Goal: Information Seeking & Learning: Learn about a topic

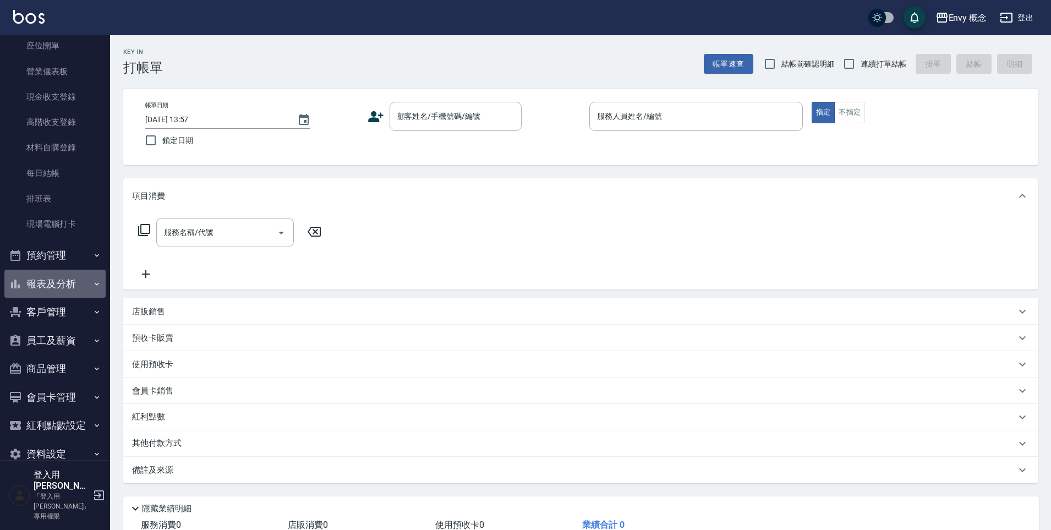
click at [65, 282] on button "報表及分析" at bounding box center [54, 284] width 101 height 29
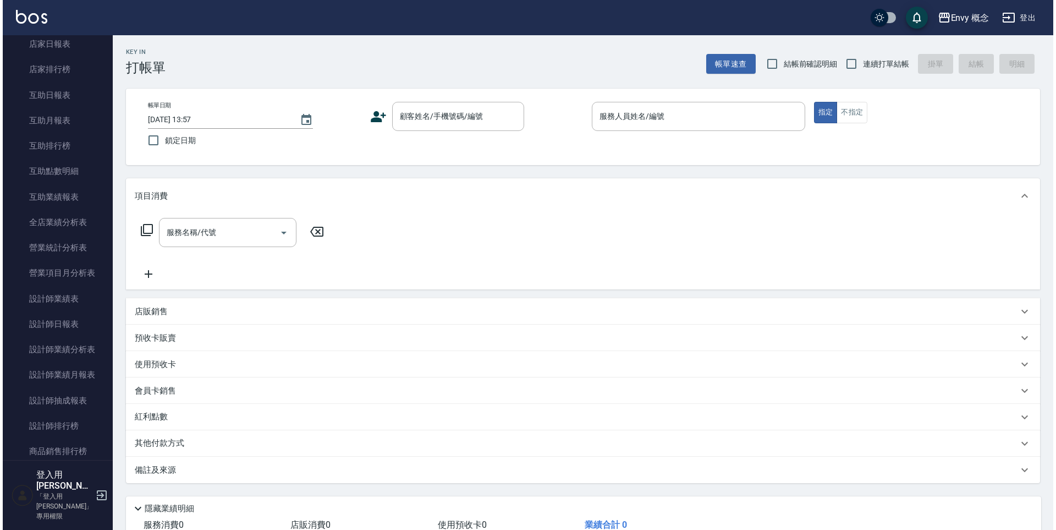
scroll to position [487, 0]
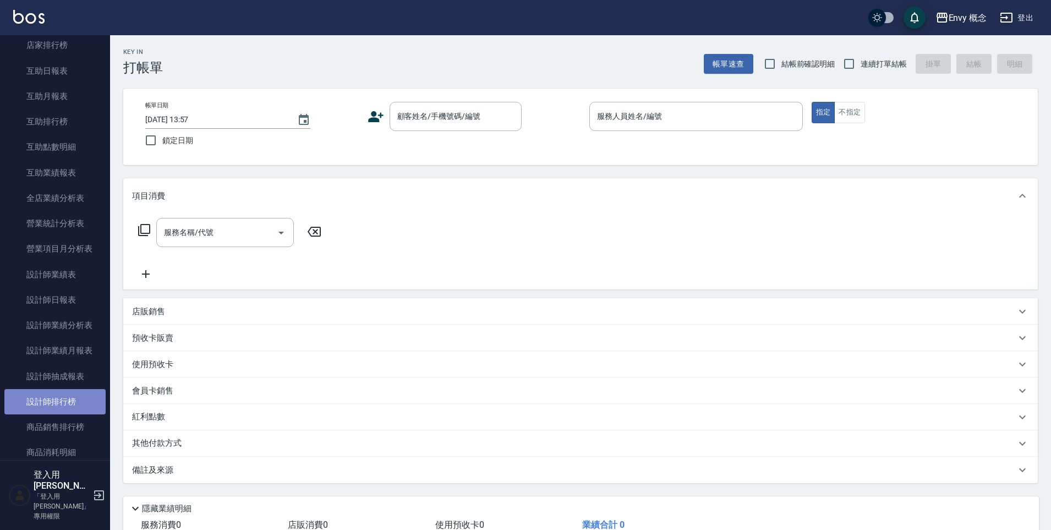
click at [67, 396] on link "設計師排行榜" at bounding box center [54, 401] width 101 height 25
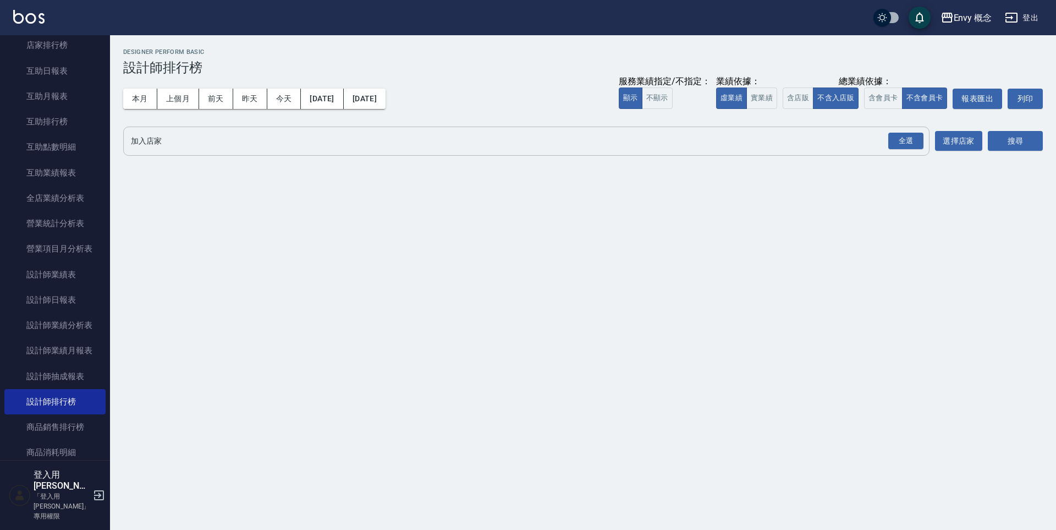
click at [224, 144] on input "加入店家" at bounding box center [518, 140] width 780 height 19
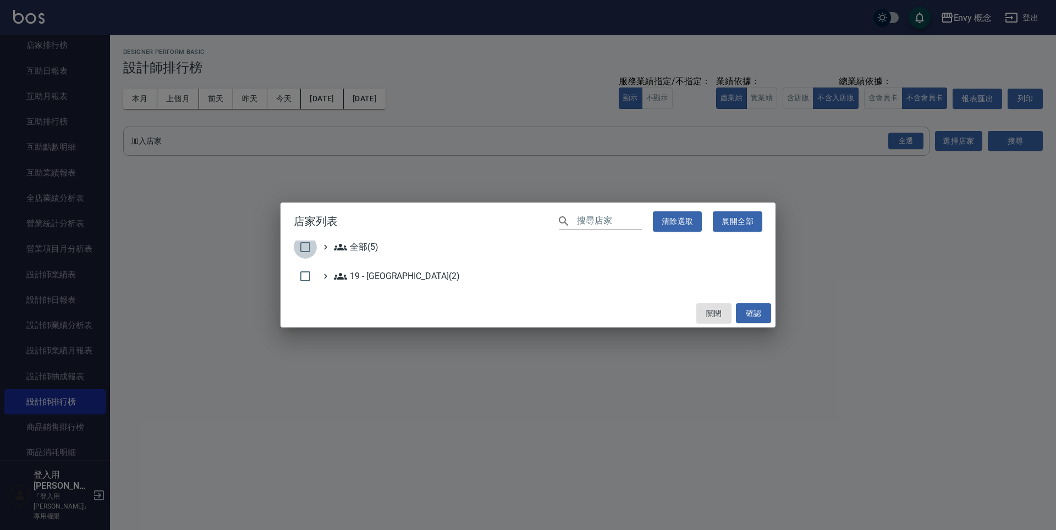
click at [311, 245] on input "checkbox" at bounding box center [305, 246] width 23 height 23
checkbox input "true"
click at [765, 314] on button "確認" at bounding box center [753, 313] width 35 height 20
checkbox input "false"
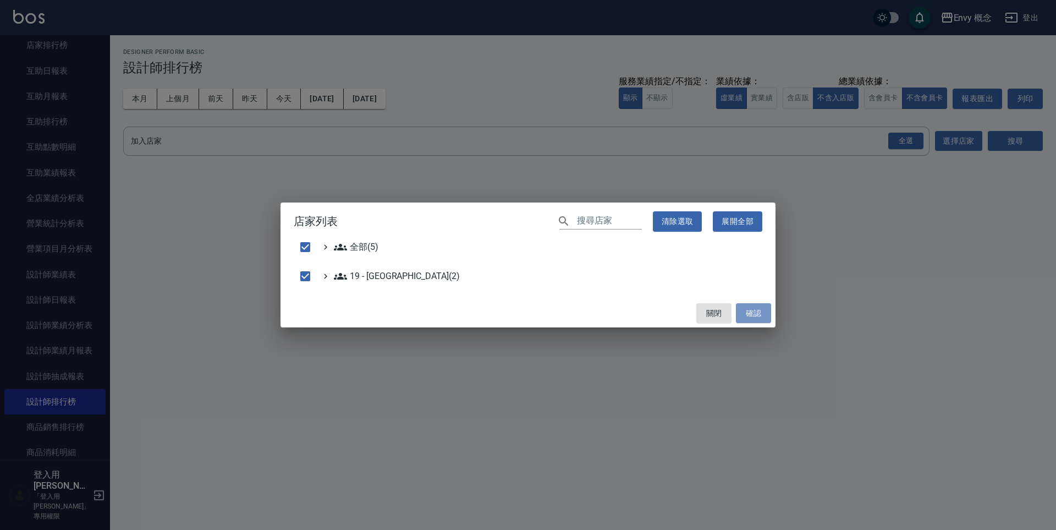
checkbox input "false"
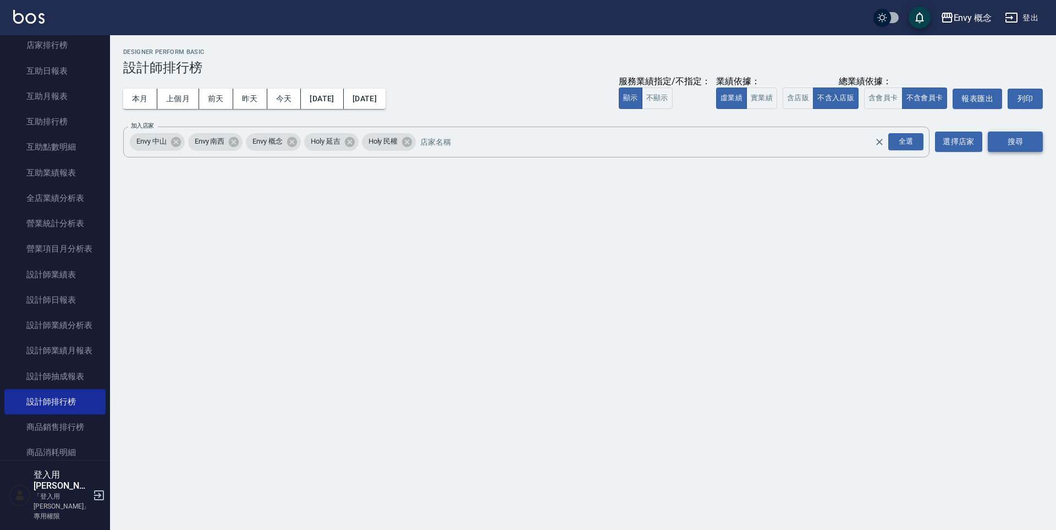
click at [1032, 139] on button "搜尋" at bounding box center [1015, 141] width 55 height 20
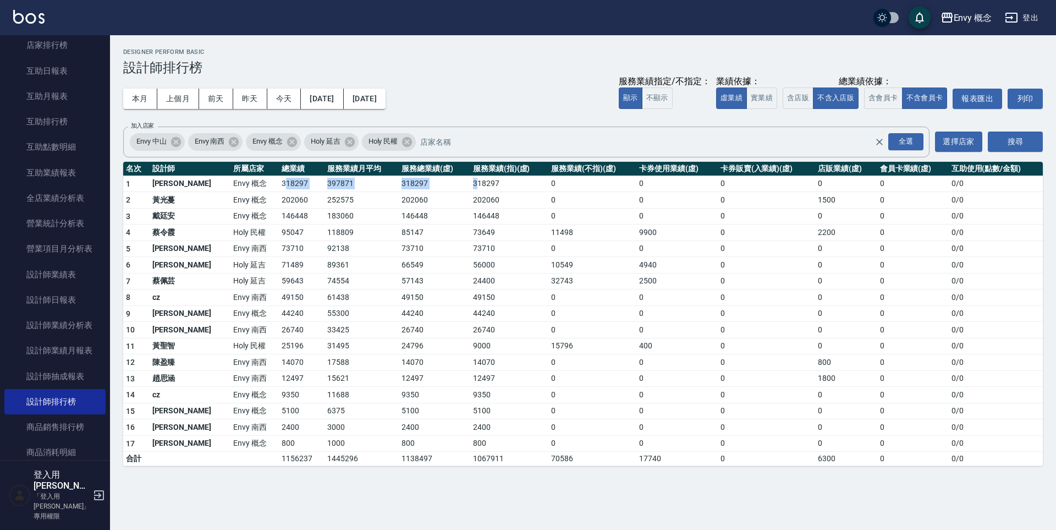
drag, startPoint x: 263, startPoint y: 184, endPoint x: 462, endPoint y: 182, distance: 199.2
click at [456, 182] on tr "1 [PERSON_NAME] Envy 概念 318297 397871 318297 318297 0 0 0 0 0 0 / 0" at bounding box center [583, 184] width 920 height 17
click at [470, 182] on td "318297" at bounding box center [509, 184] width 78 height 17
drag, startPoint x: 462, startPoint y: 182, endPoint x: 332, endPoint y: 182, distance: 129.8
click at [332, 182] on tr "1 [PERSON_NAME] Envy 概念 318297 397871 318297 318297 0 0 0 0 0 0 / 0" at bounding box center [583, 184] width 920 height 17
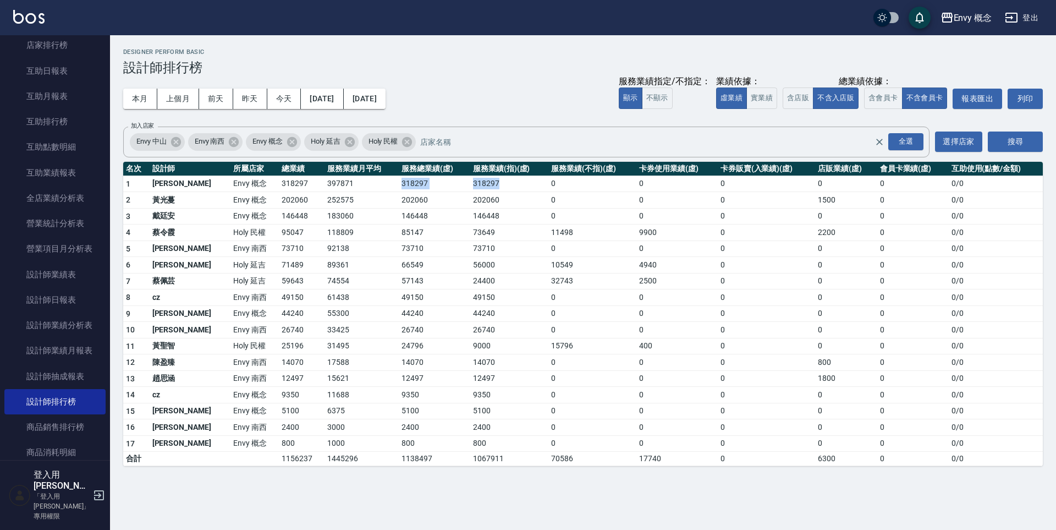
click at [332, 182] on td "397871" at bounding box center [362, 184] width 74 height 17
drag, startPoint x: 332, startPoint y: 182, endPoint x: 331, endPoint y: 188, distance: 6.3
click at [331, 188] on td "397871" at bounding box center [362, 184] width 74 height 17
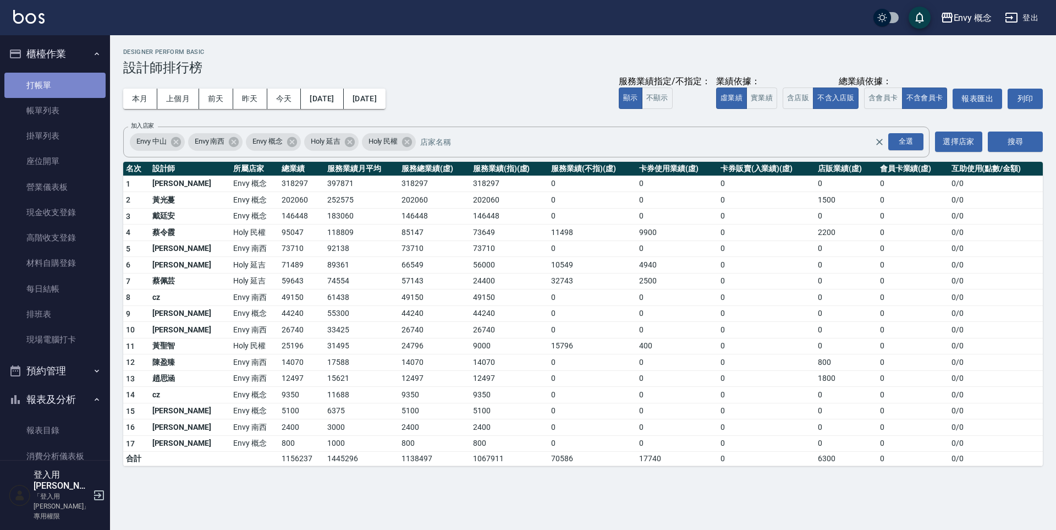
click at [58, 85] on link "打帳單" at bounding box center [54, 85] width 101 height 25
